Goal: Complete application form: Complete application form

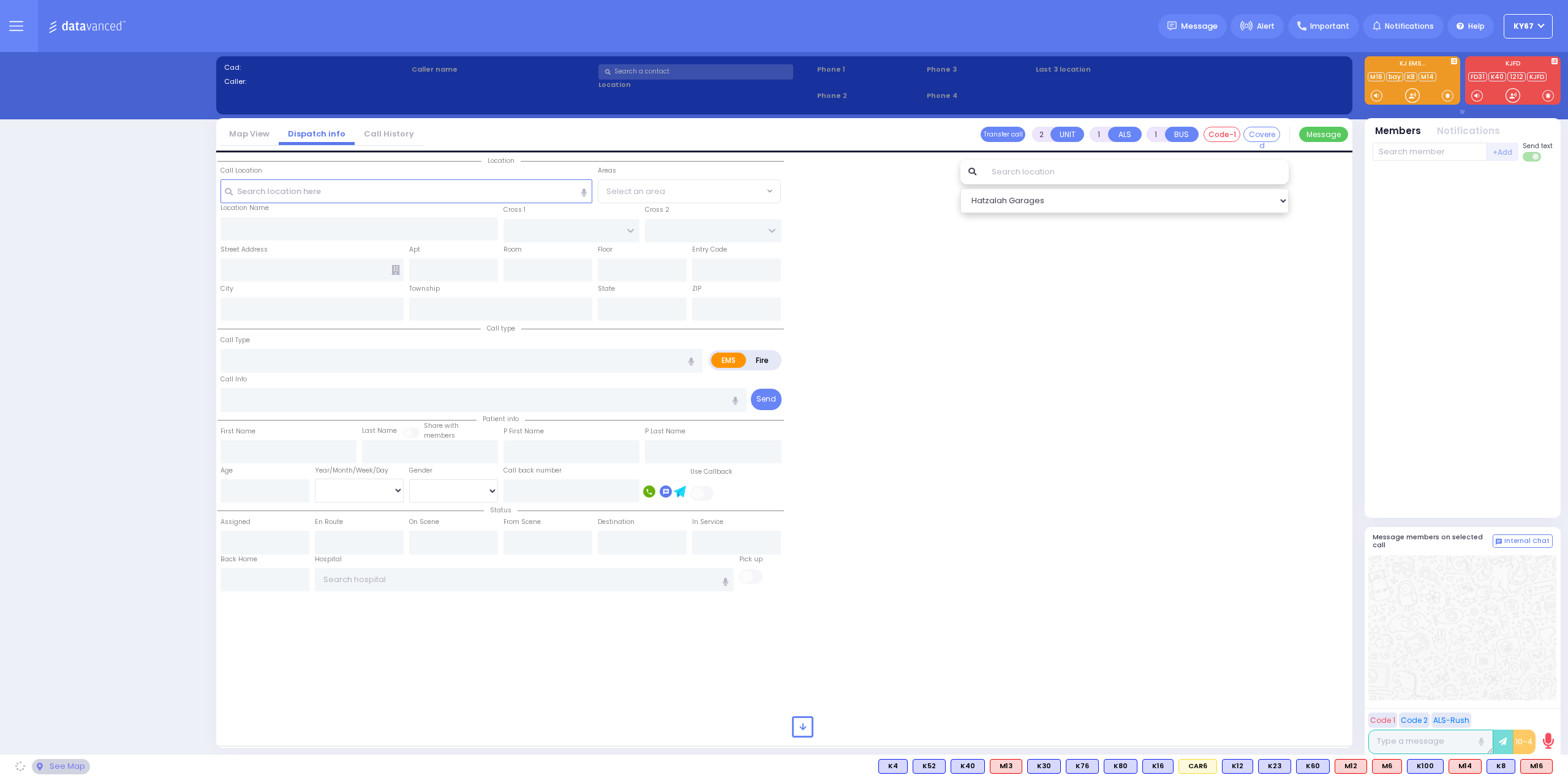
select select "9"
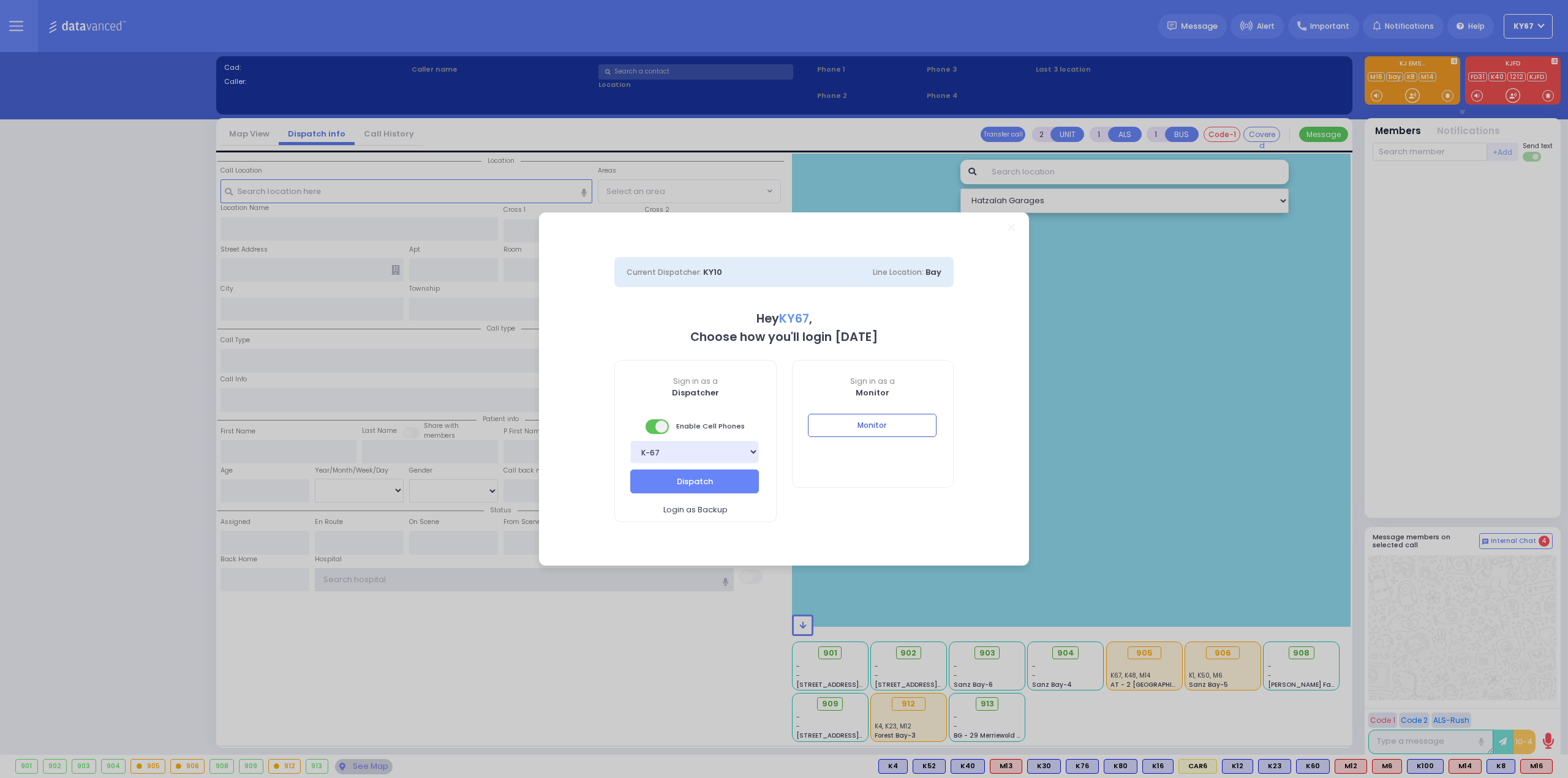
type input "Ky67"
click at [861, 422] on button "Monitor" at bounding box center [872, 425] width 128 height 23
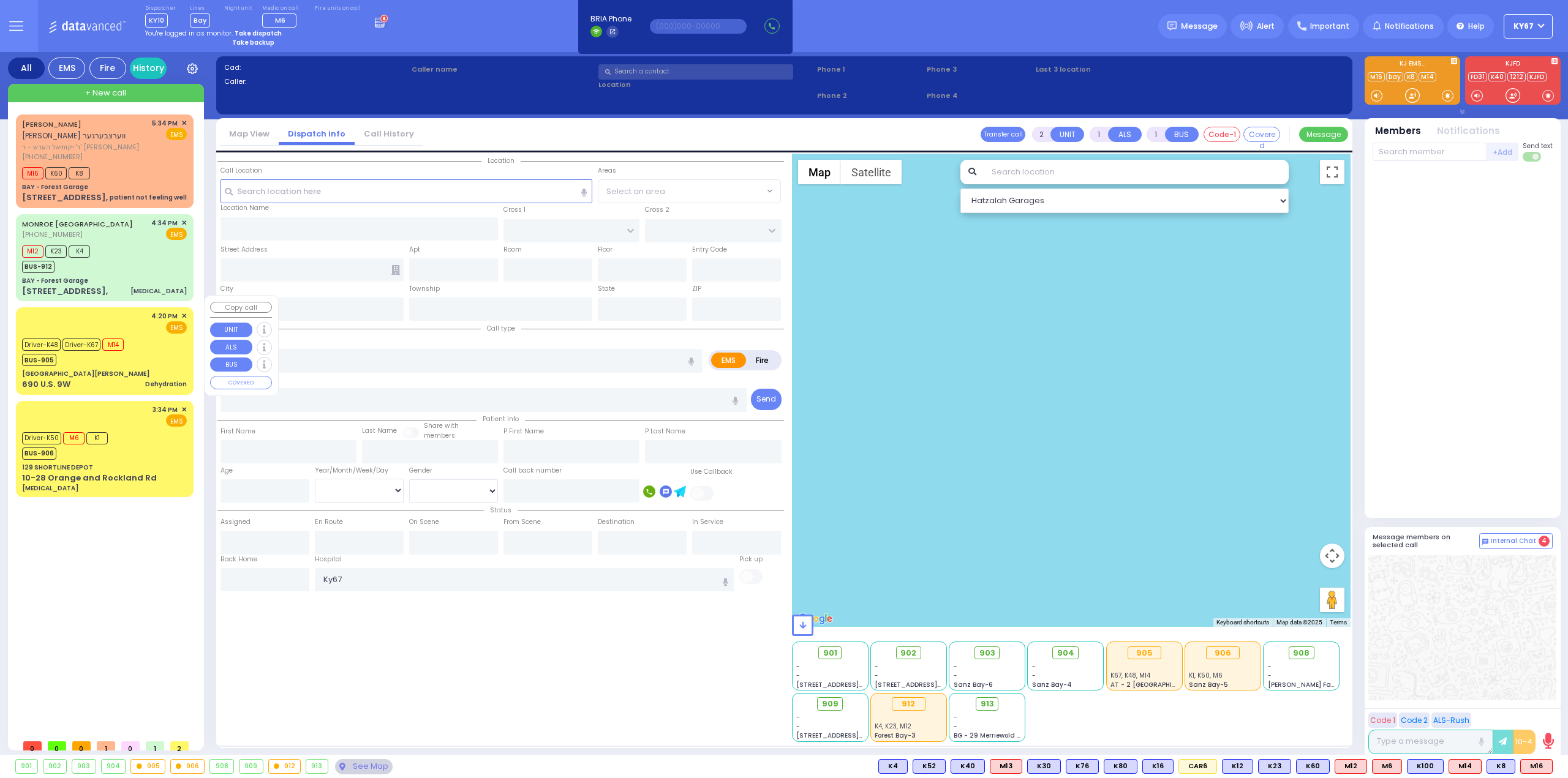
click at [132, 378] on div "690 U.S. 9W Dehydration" at bounding box center [104, 384] width 165 height 12
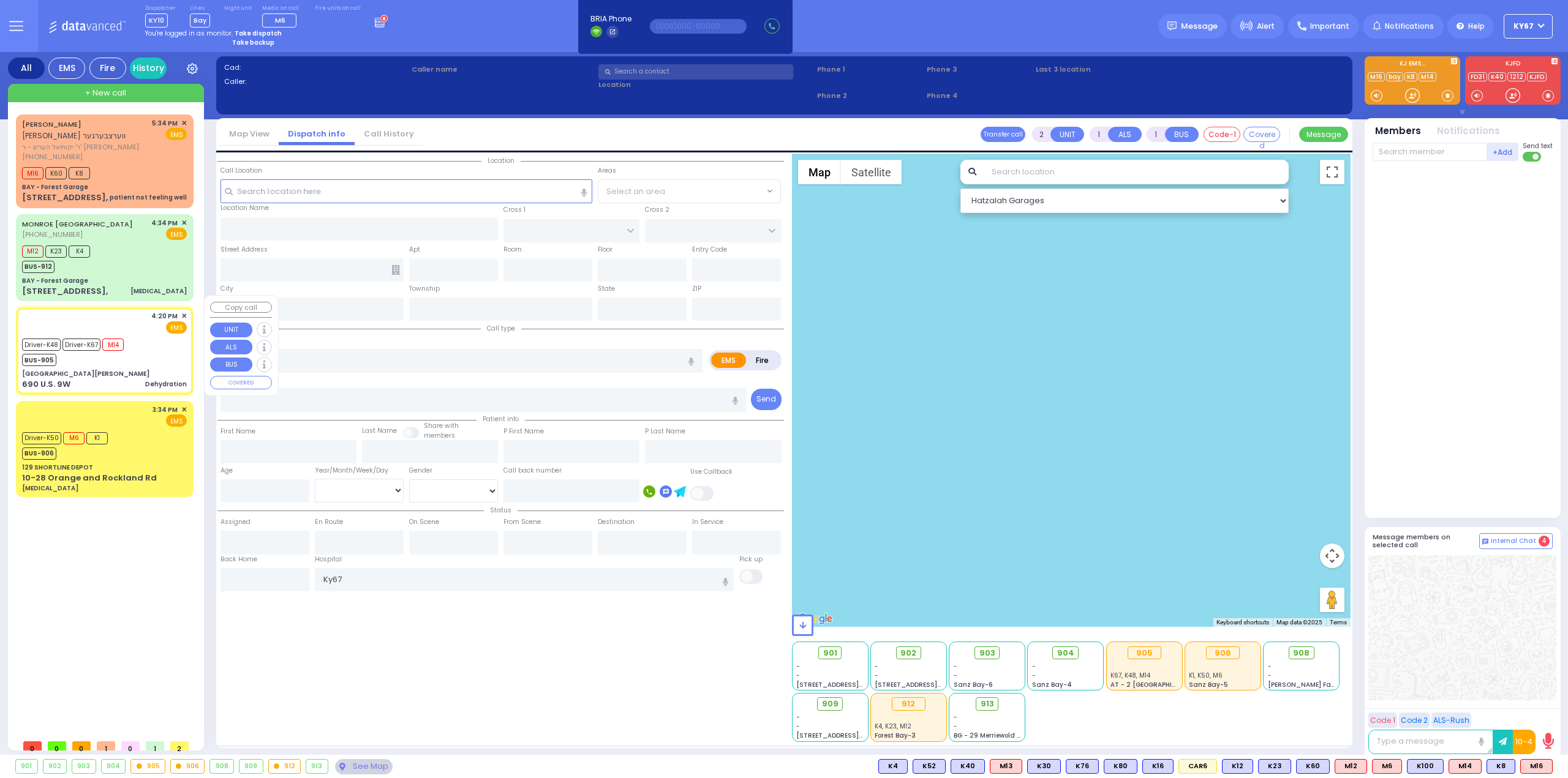
type input "6"
select select
type input "Dehydration"
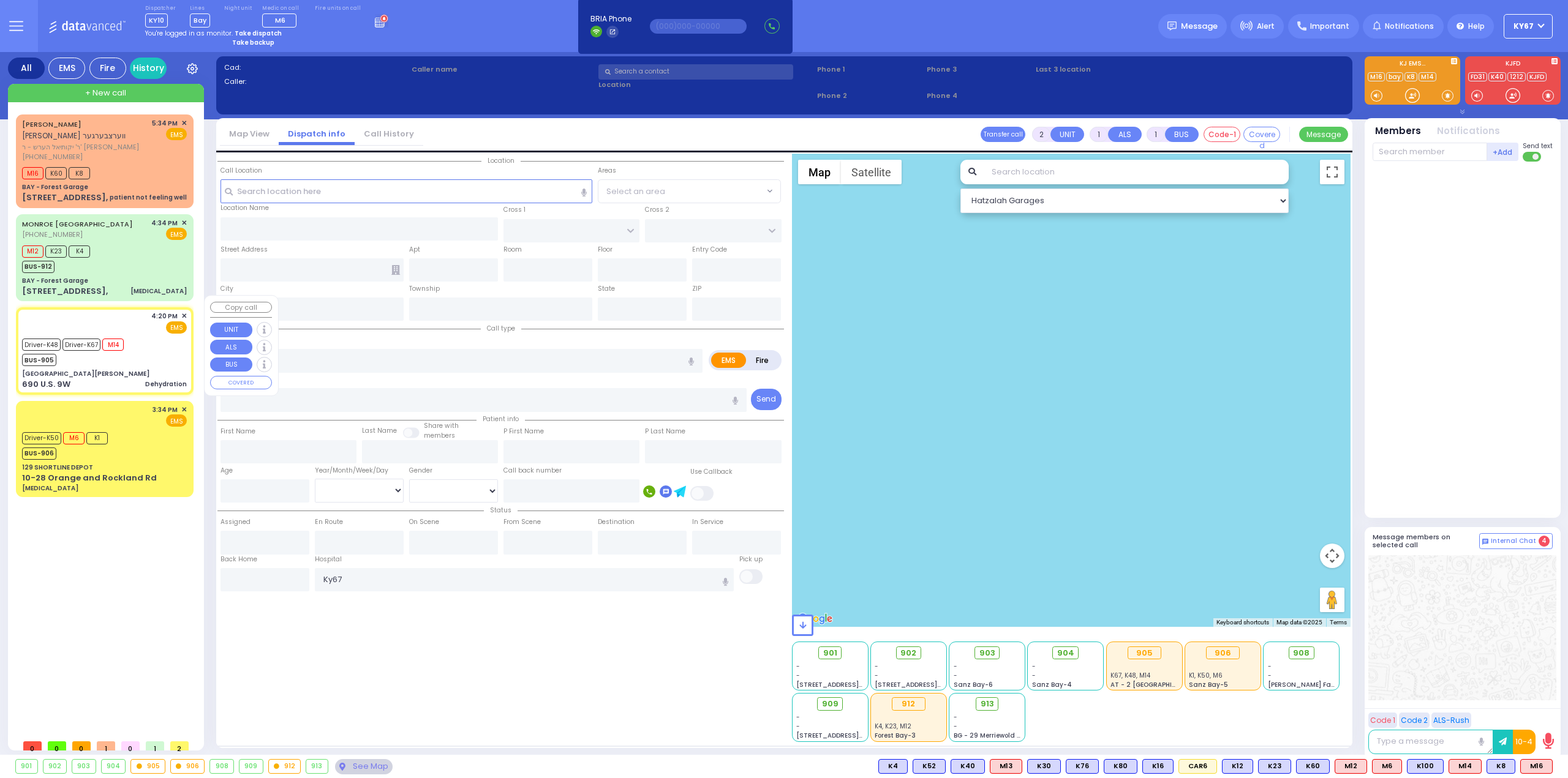
radio input "true"
type input "[PERSON_NAME]"
type input "41"
select select "Year"
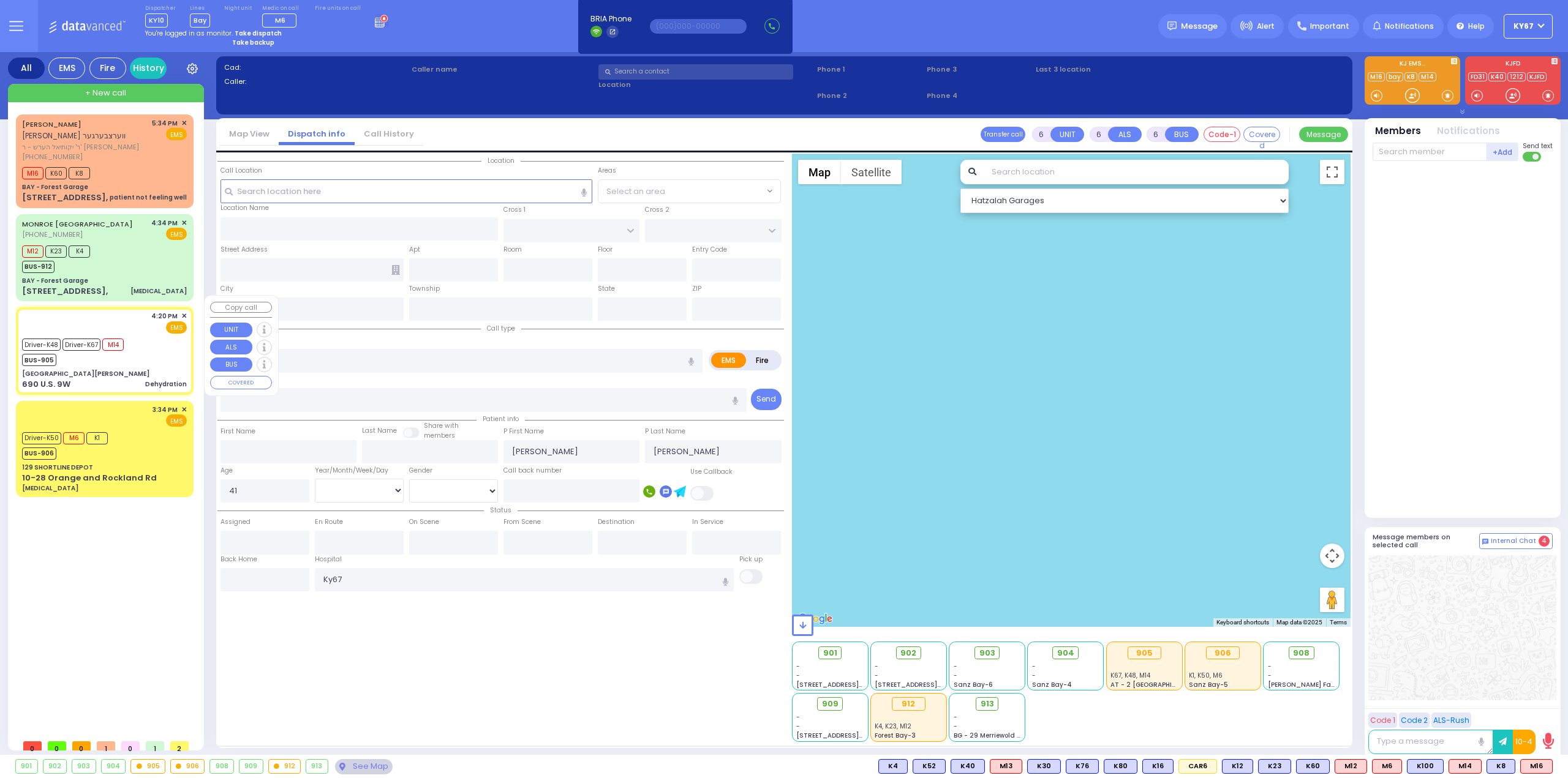
select select "[DEMOGRAPHIC_DATA]"
type input "16:20"
type input "16:21"
type input "16:26"
select select "Hatzalah Garages"
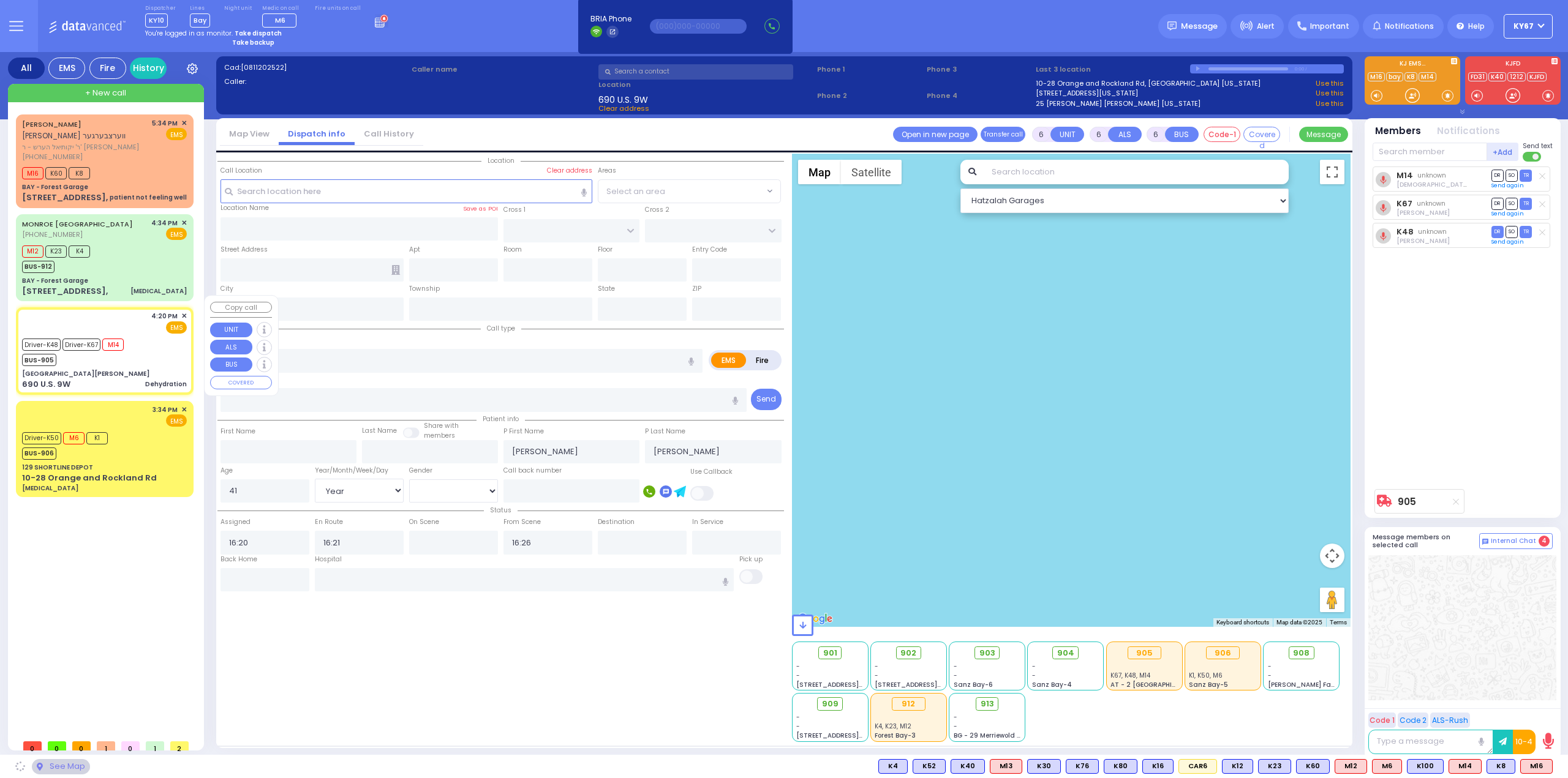
type input "[GEOGRAPHIC_DATA][PERSON_NAME]"
type input "FIREFIGHTERS MEMORIAL DR"
type input "BEAR MOUNTAIN TRAFFIC CIRCLE"
type input "690 U.S. 9W"
type input "[GEOGRAPHIC_DATA]"
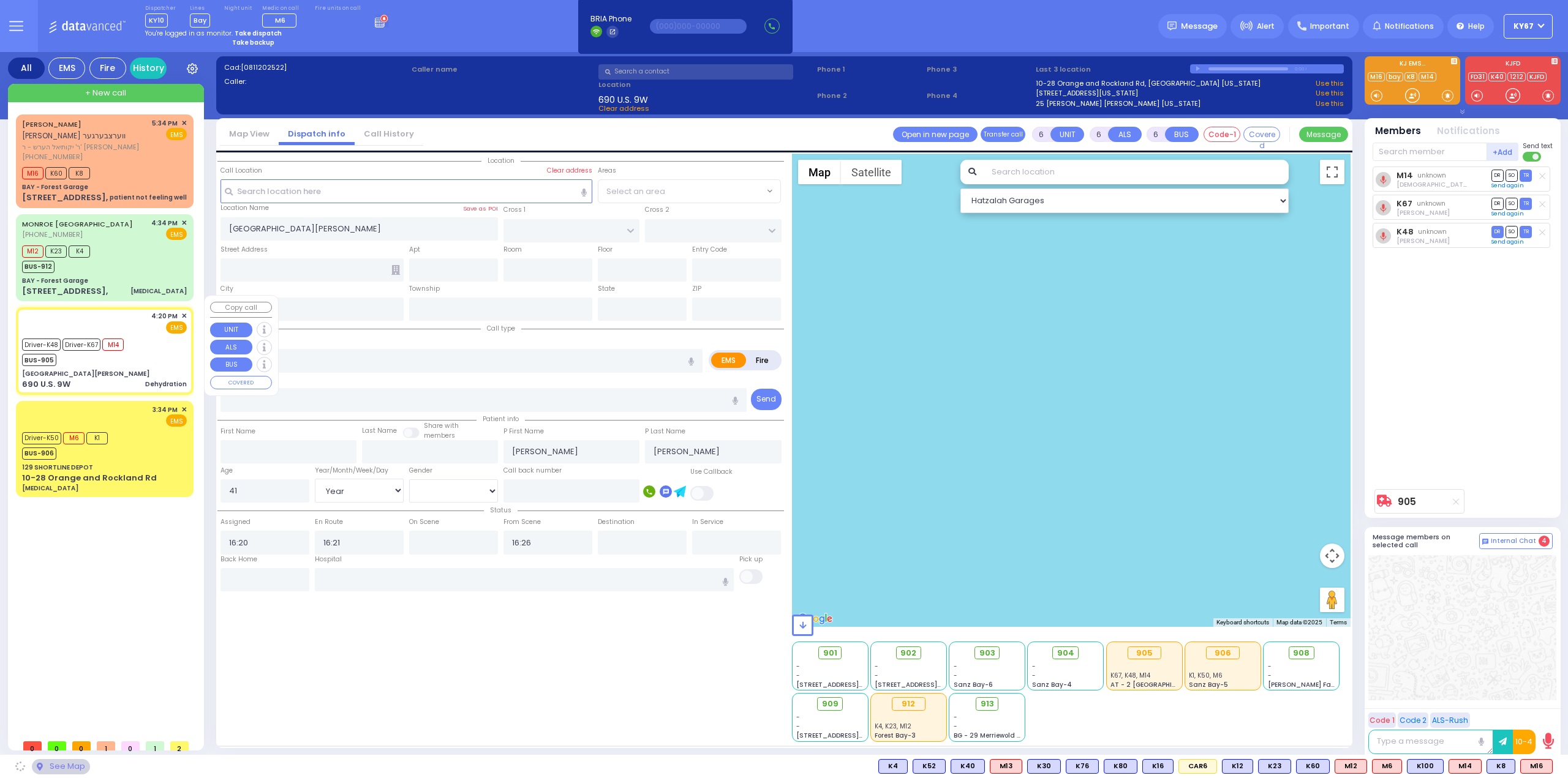
type input "[US_STATE]"
type input "10928"
